Goal: Find specific page/section: Find specific page/section

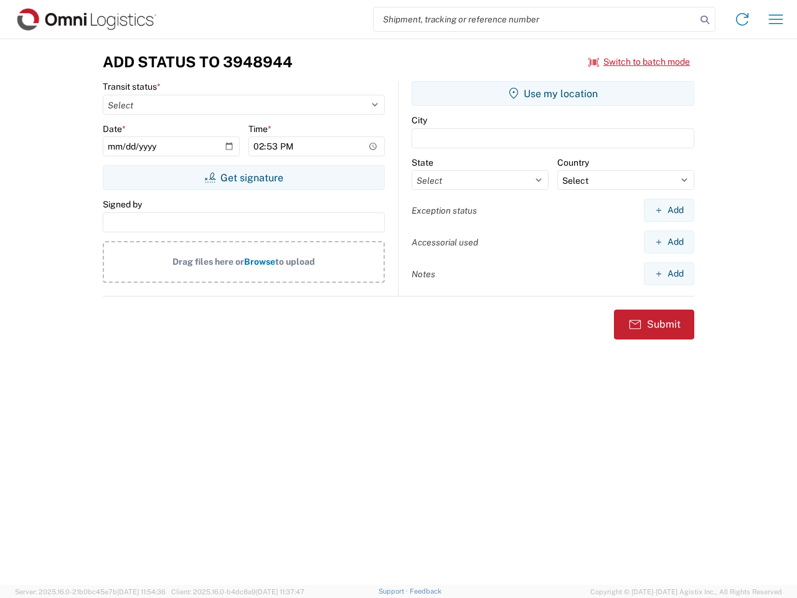
click at [535, 19] on input "search" at bounding box center [535, 19] width 322 height 24
click at [705, 20] on icon at bounding box center [704, 19] width 17 height 17
click at [742, 19] on icon at bounding box center [742, 19] width 20 height 20
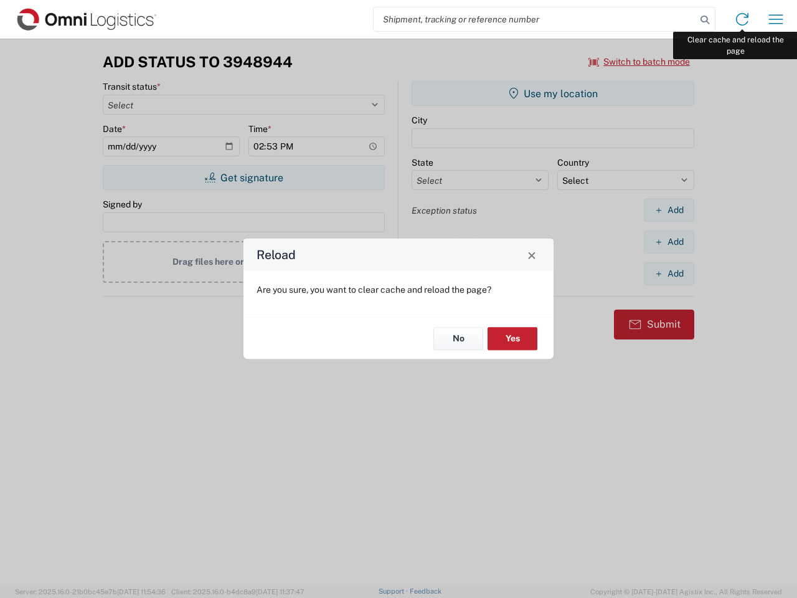
click at [776, 19] on div "Reload Are you sure, you want to clear cache and reload the page? No Yes" at bounding box center [398, 299] width 797 height 598
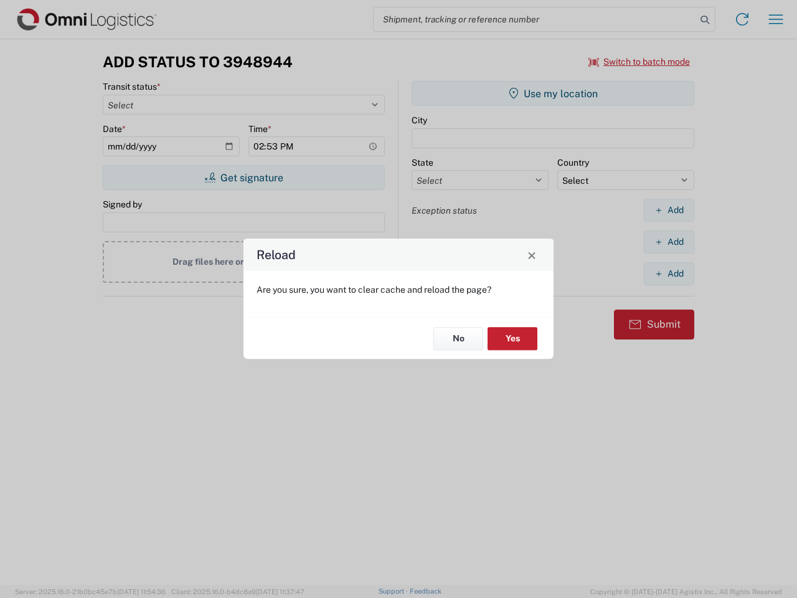
click at [639, 62] on div "Reload Are you sure, you want to clear cache and reload the page? No Yes" at bounding box center [398, 299] width 797 height 598
click at [243, 177] on div "Reload Are you sure, you want to clear cache and reload the page? No Yes" at bounding box center [398, 299] width 797 height 598
click at [553, 93] on div "Reload Are you sure, you want to clear cache and reload the page? No Yes" at bounding box center [398, 299] width 797 height 598
click at [669, 210] on div "Reload Are you sure, you want to clear cache and reload the page? No Yes" at bounding box center [398, 299] width 797 height 598
click at [669, 242] on div "Reload Are you sure, you want to clear cache and reload the page? No Yes" at bounding box center [398, 299] width 797 height 598
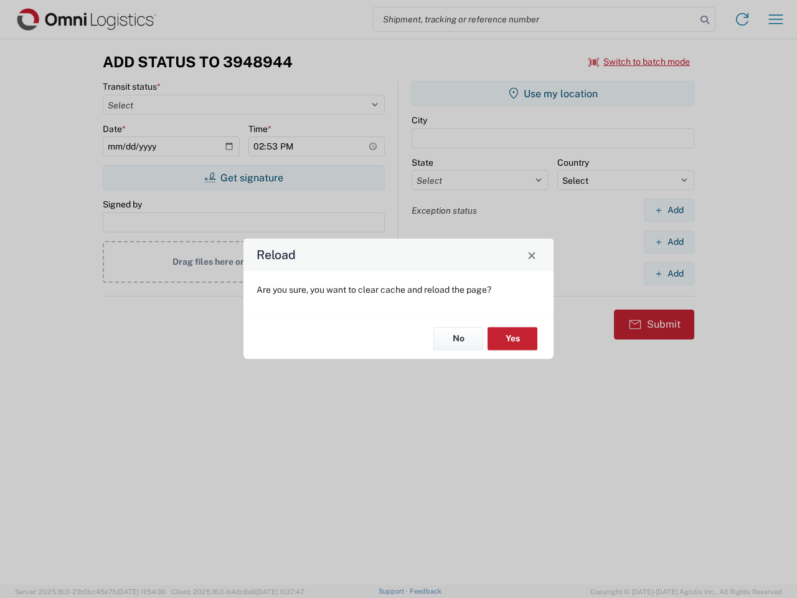
click at [669, 273] on div "Reload Are you sure, you want to clear cache and reload the page? No Yes" at bounding box center [398, 299] width 797 height 598
